Goal: Find contact information: Find contact information

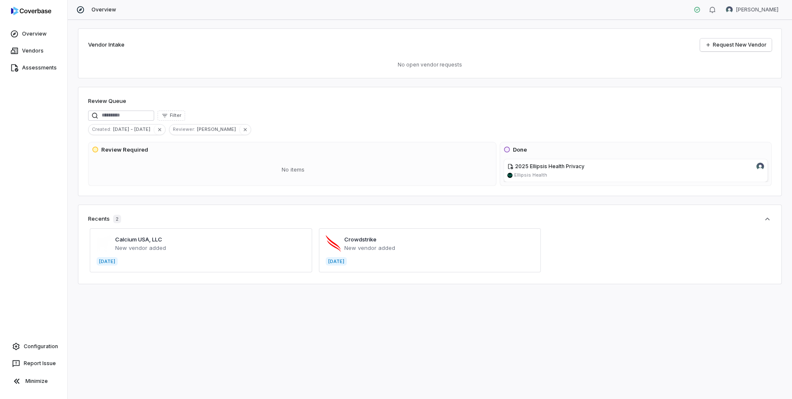
click at [411, 250] on span at bounding box center [430, 250] width 222 height 44
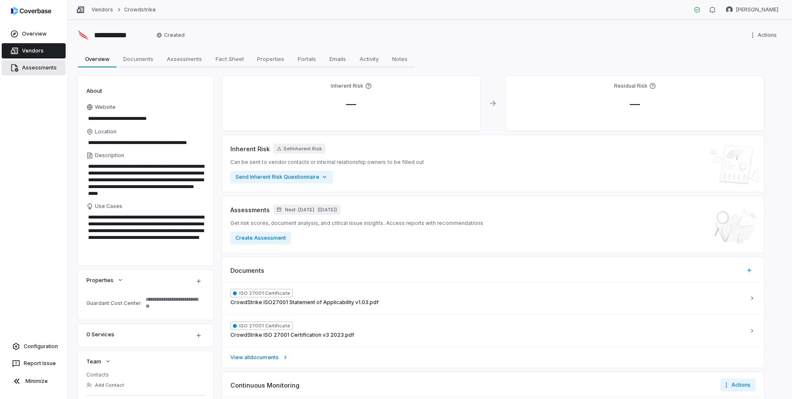
click at [46, 67] on span "Assessments" at bounding box center [39, 67] width 35 height 7
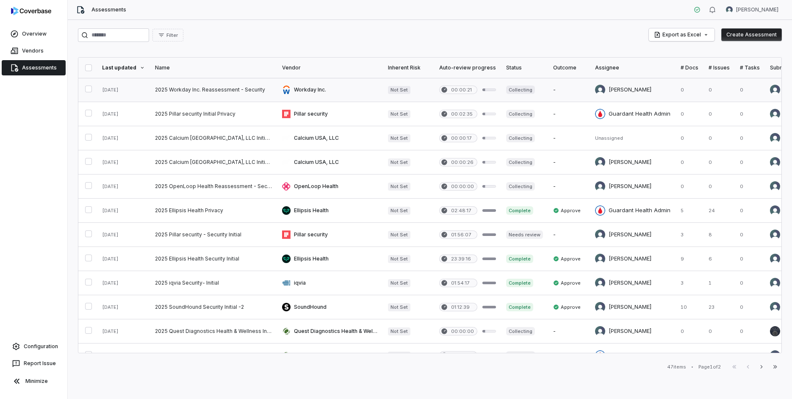
click at [232, 92] on link at bounding box center [213, 90] width 127 height 24
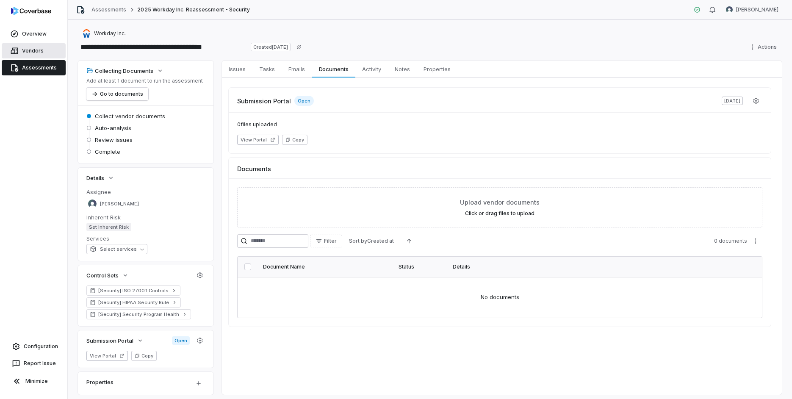
click at [37, 50] on span "Vendors" at bounding box center [33, 50] width 22 height 7
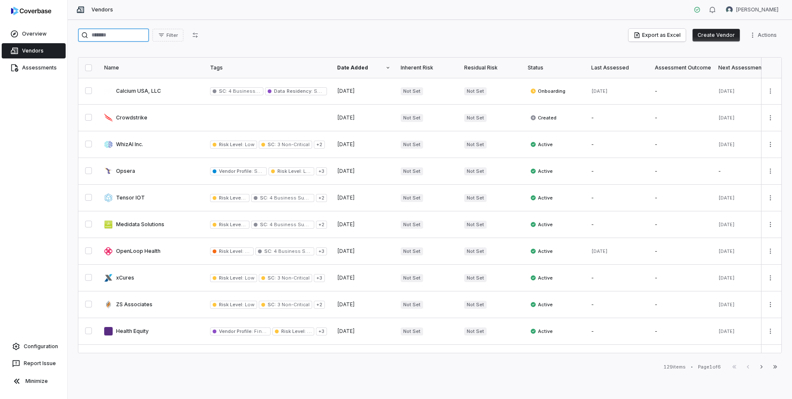
click at [124, 37] on input "search" at bounding box center [113, 35] width 71 height 14
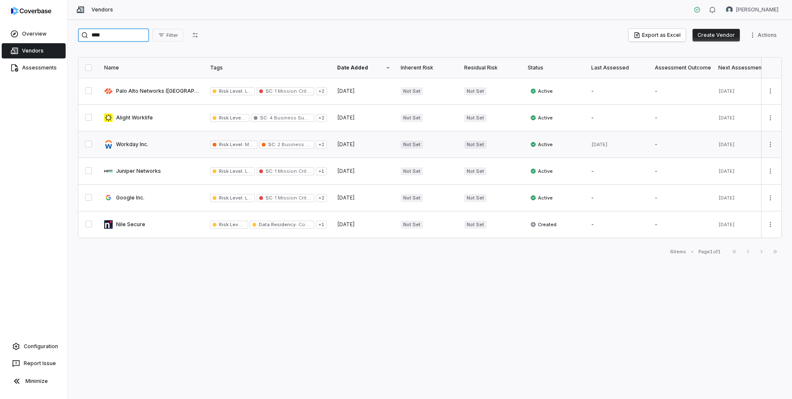
type input "****"
click at [185, 144] on link at bounding box center [152, 144] width 106 height 26
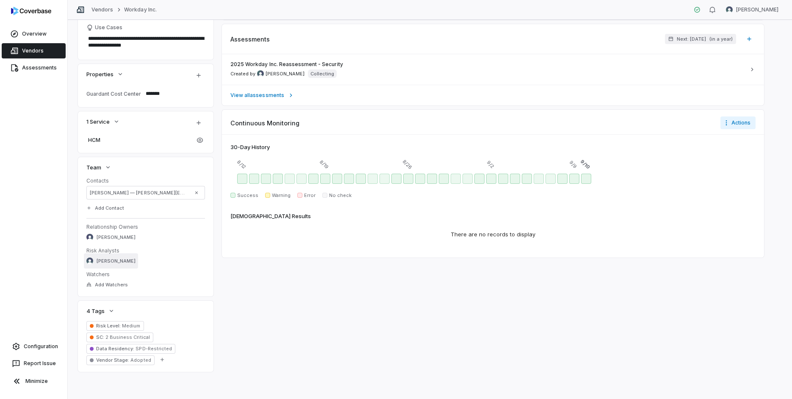
scroll to position [172, 0]
click at [159, 194] on span "[PERSON_NAME] — [PERSON_NAME][EMAIL_ADDRESS][PERSON_NAME][DOMAIN_NAME]" at bounding box center [139, 193] width 99 height 7
drag, startPoint x: 126, startPoint y: 192, endPoint x: 175, endPoint y: 193, distance: 48.7
click at [186, 194] on span "[PERSON_NAME] — [PERSON_NAME][EMAIL_ADDRESS][PERSON_NAME][DOMAIN_NAME]" at bounding box center [139, 193] width 99 height 7
copy span "[PERSON_NAME] —"
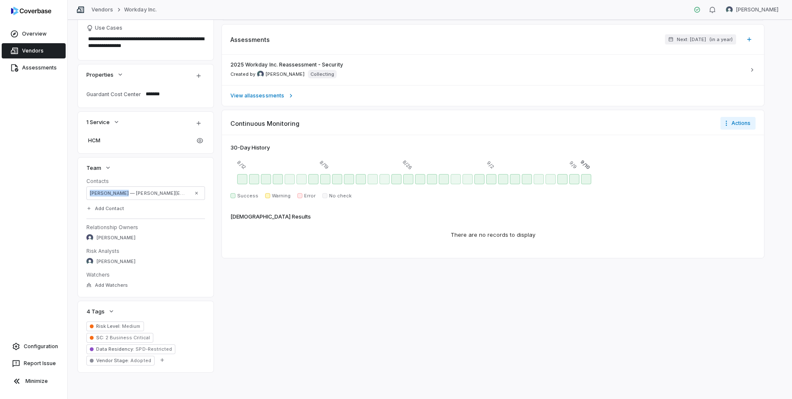
scroll to position [0, 0]
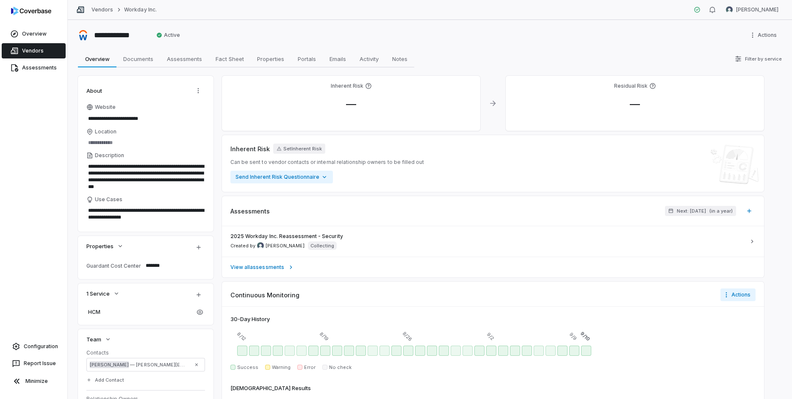
type textarea "*"
